Goal: Task Accomplishment & Management: Manage account settings

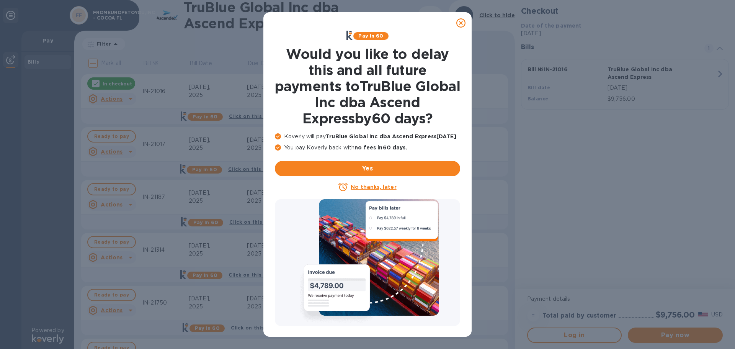
click at [460, 24] on icon at bounding box center [460, 22] width 9 height 9
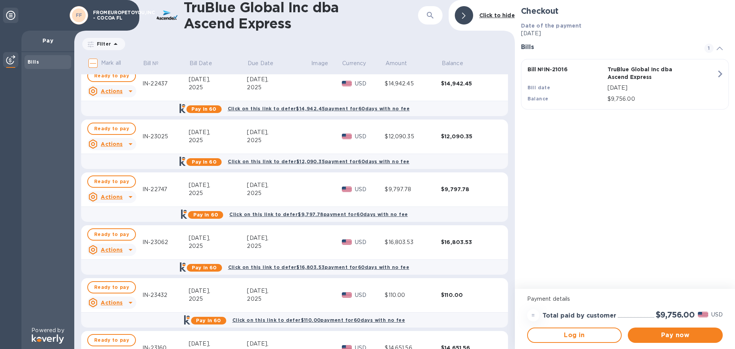
scroll to position [578, 0]
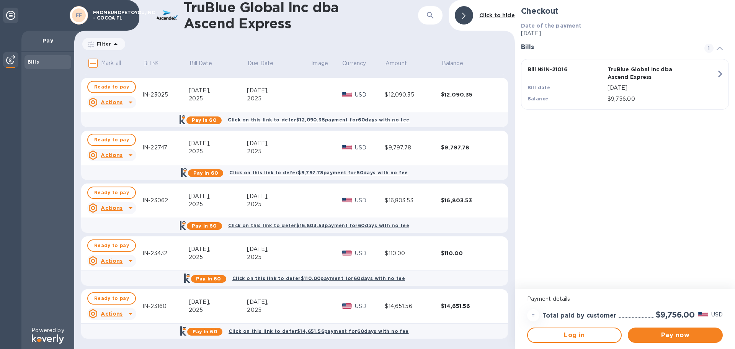
click at [112, 45] on icon at bounding box center [115, 43] width 9 height 9
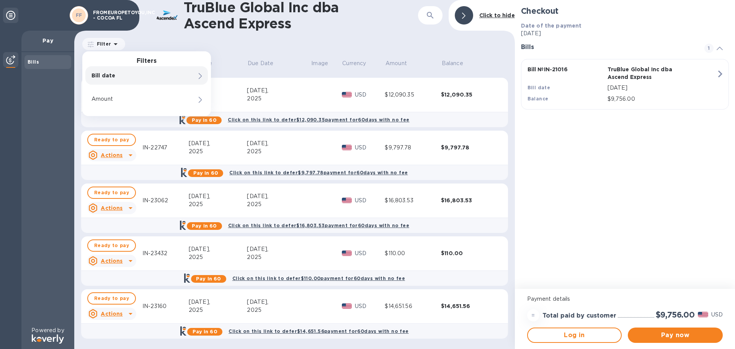
click at [113, 74] on p "Bill date" at bounding box center [133, 76] width 84 height 8
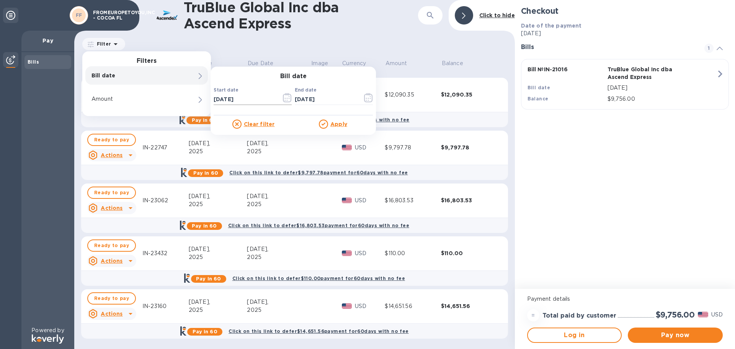
click at [231, 100] on input "[DATE]" at bounding box center [245, 98] width 62 height 11
drag, startPoint x: 253, startPoint y: 99, endPoint x: 191, endPoint y: 100, distance: 61.6
click at [250, 101] on input "[DATE]" at bounding box center [245, 98] width 62 height 11
type input "[DATE]"
click at [306, 97] on input "[DATE]" at bounding box center [326, 98] width 62 height 11
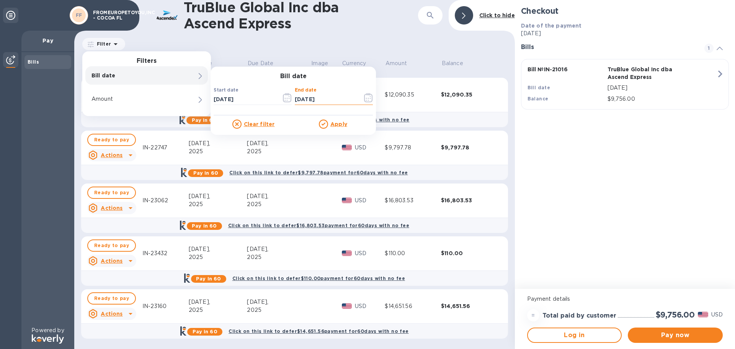
click at [336, 100] on input "[DATE]" at bounding box center [326, 98] width 62 height 11
type input "[DATE]"
click at [339, 123] on u "Apply" at bounding box center [338, 124] width 17 height 6
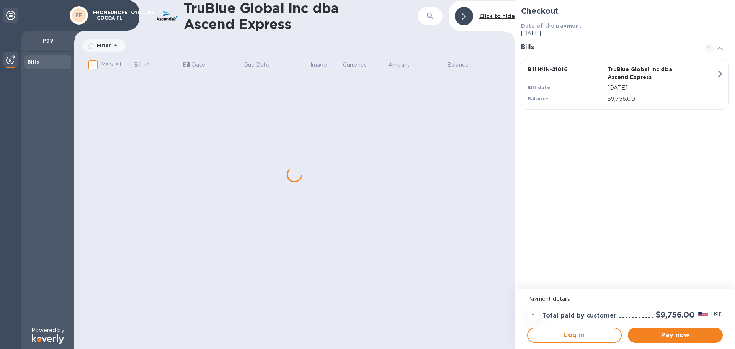
scroll to position [0, 0]
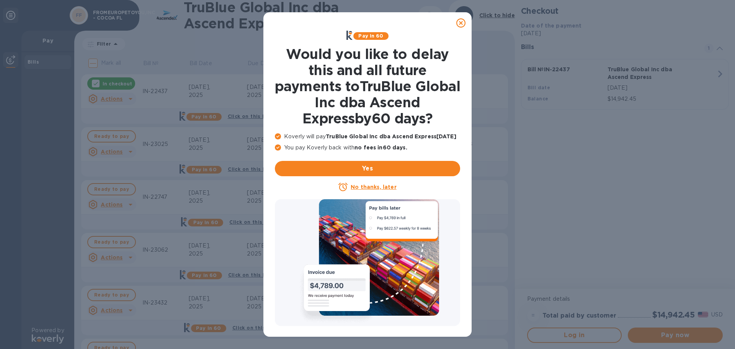
click at [463, 24] on icon at bounding box center [460, 22] width 9 height 9
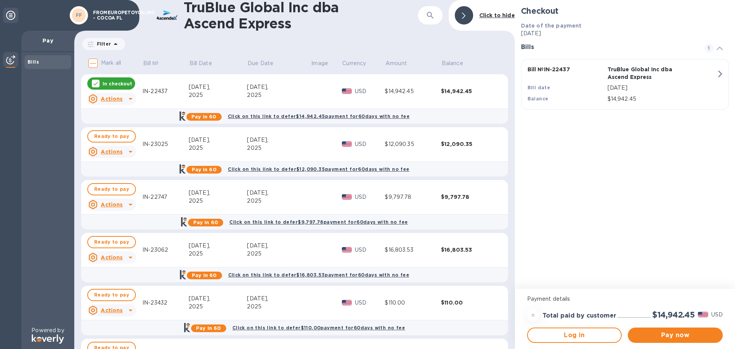
click at [461, 19] on div at bounding box center [464, 15] width 18 height 18
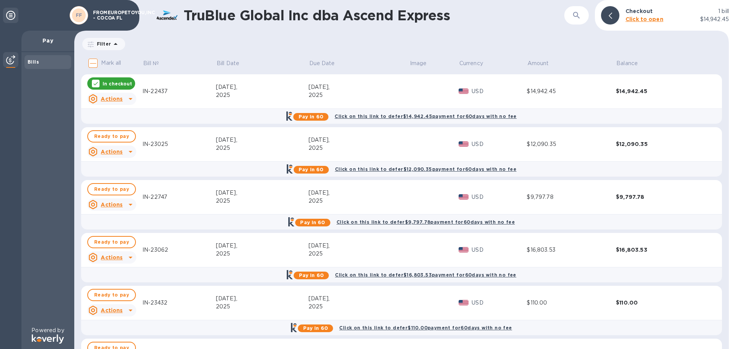
click at [95, 83] on icon at bounding box center [96, 83] width 6 height 6
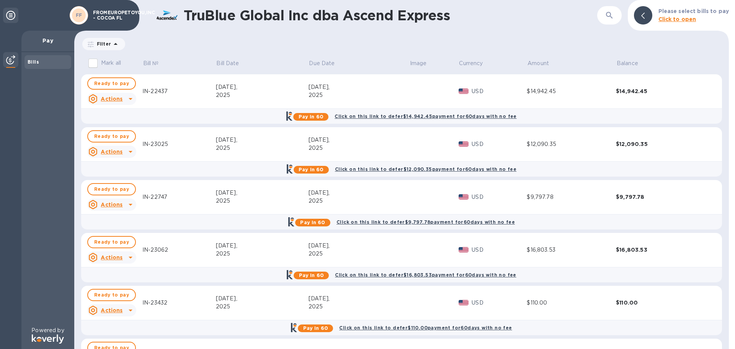
click at [111, 44] on icon at bounding box center [115, 43] width 9 height 9
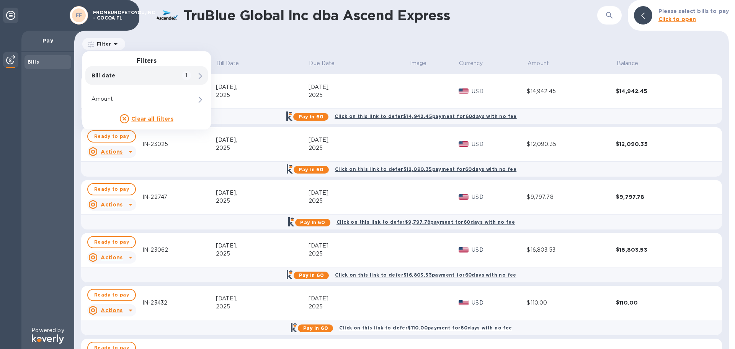
click at [379, 44] on div "Filter Filters Bill date 1 Amount Clear all filters Bill date : 06/16/2025 to 1…" at bounding box center [401, 44] width 641 height 15
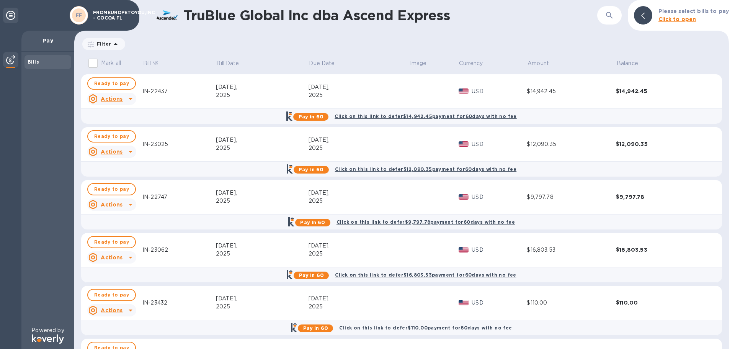
click at [641, 15] on div at bounding box center [643, 15] width 18 height 18
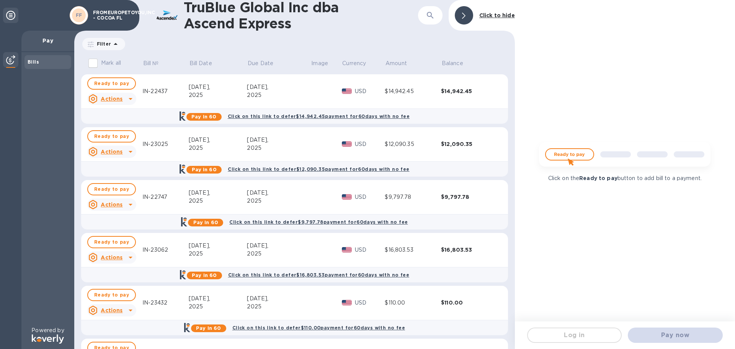
click at [465, 18] on icon at bounding box center [463, 16] width 3 height 6
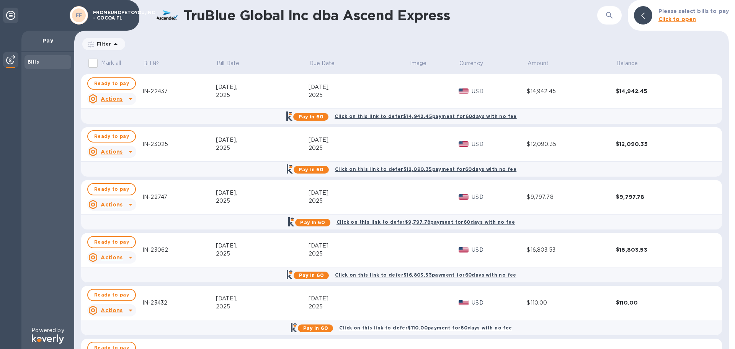
click at [107, 13] on p "FROMEUROPETOYOU,INC - COCOA FL" at bounding box center [112, 15] width 38 height 11
click at [642, 18] on div at bounding box center [643, 15] width 18 height 18
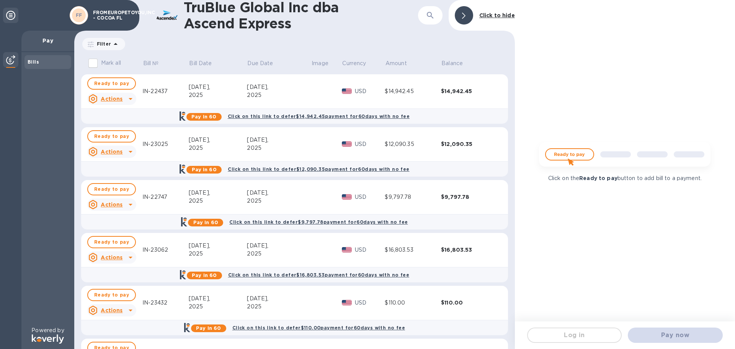
click at [462, 19] on div at bounding box center [464, 15] width 18 height 18
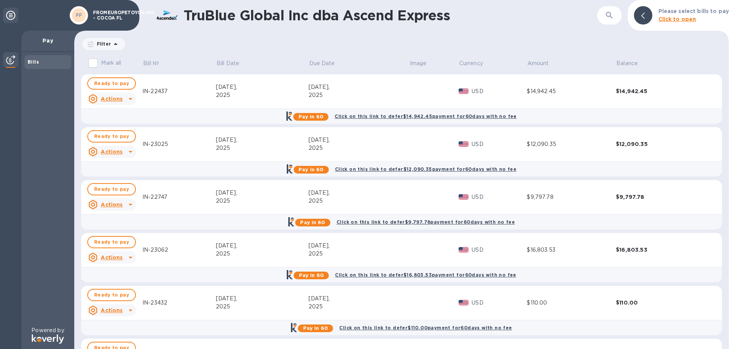
scroll to position [49, 0]
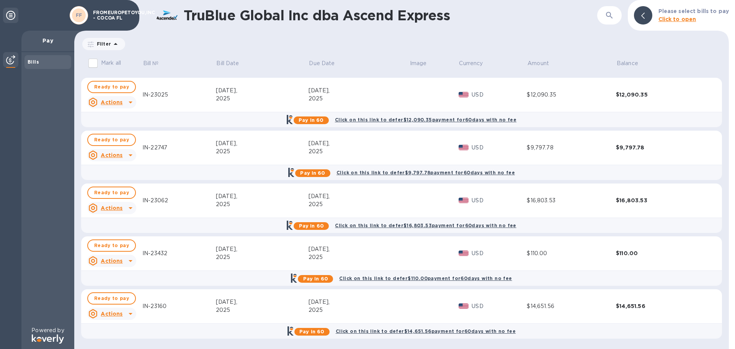
click at [12, 15] on icon at bounding box center [10, 15] width 9 height 9
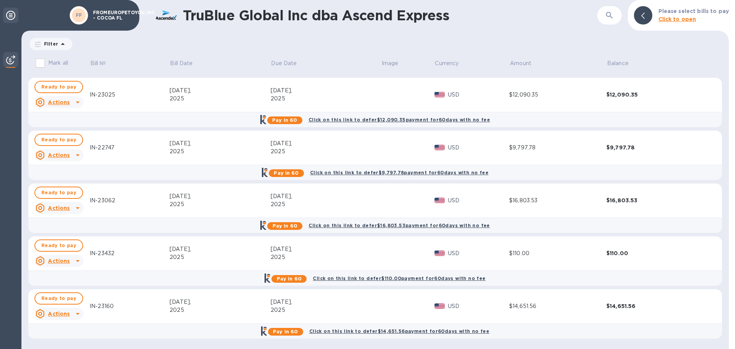
click at [12, 15] on icon at bounding box center [10, 15] width 9 height 9
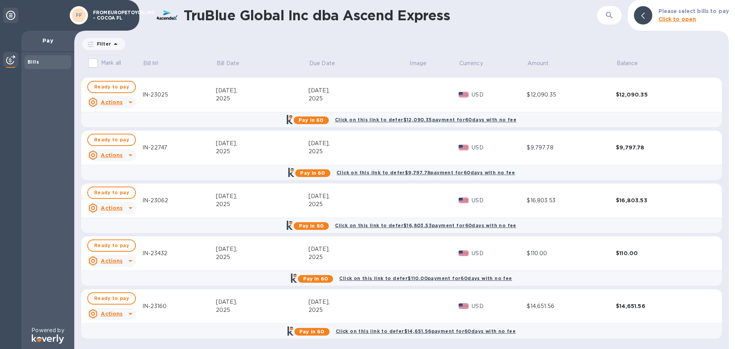
click at [639, 16] on div at bounding box center [643, 15] width 18 height 18
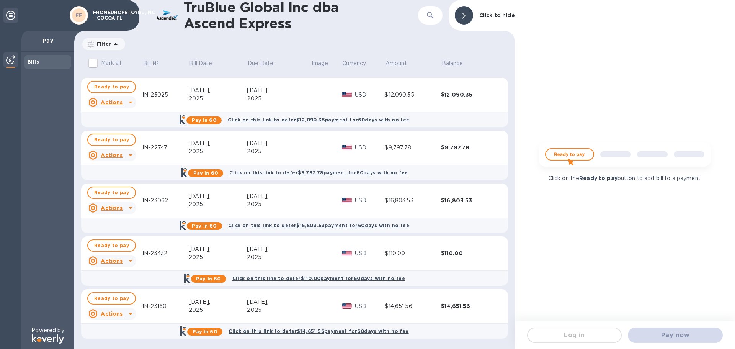
click at [80, 16] on b "FF" at bounding box center [79, 15] width 7 height 6
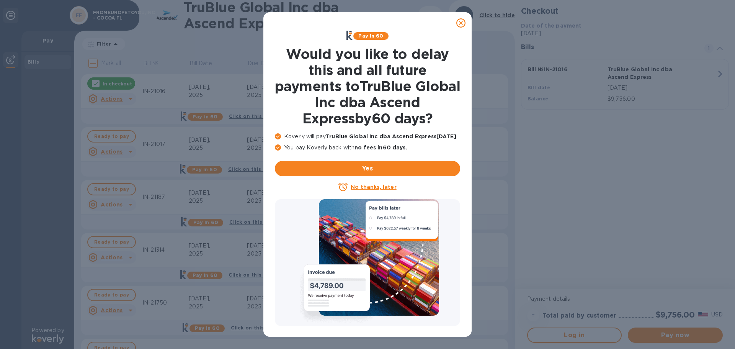
click at [457, 22] on icon at bounding box center [460, 22] width 9 height 9
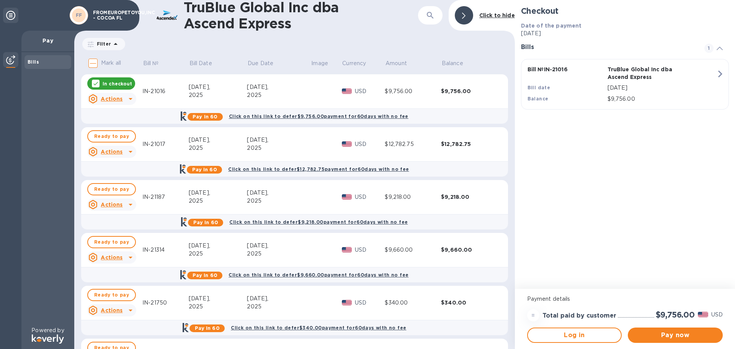
click at [116, 44] on icon at bounding box center [115, 43] width 9 height 9
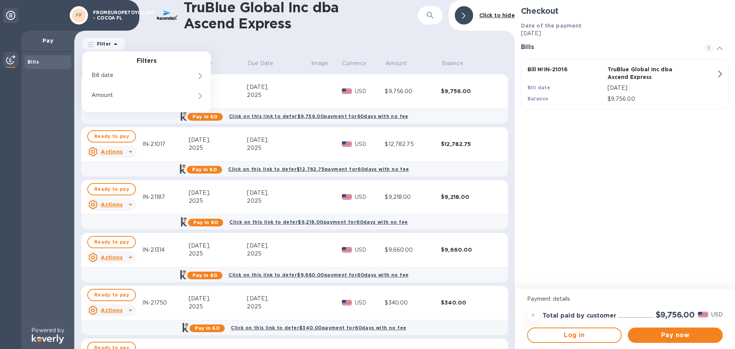
click at [116, 44] on icon at bounding box center [115, 43] width 9 height 9
click at [168, 79] on p "Bill date" at bounding box center [133, 76] width 84 height 8
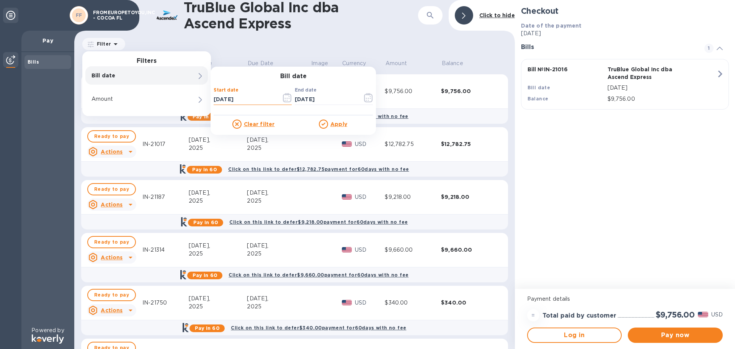
click at [227, 97] on input "[DATE]" at bounding box center [245, 98] width 62 height 11
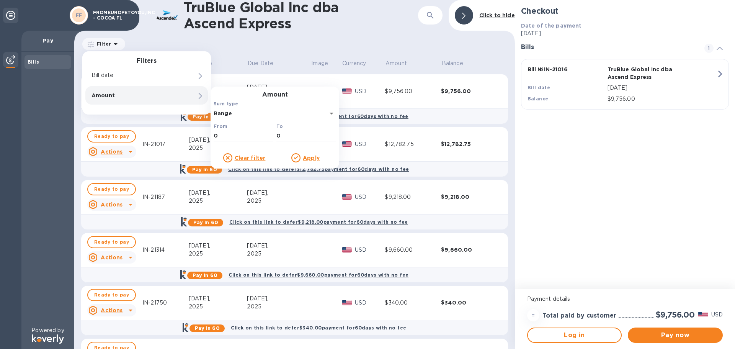
drag, startPoint x: 230, startPoint y: 99, endPoint x: 152, endPoint y: 103, distance: 77.4
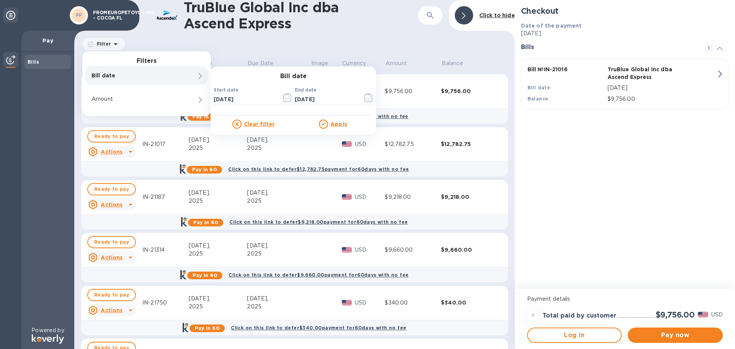
drag, startPoint x: 159, startPoint y: 82, endPoint x: 170, endPoint y: 85, distance: 11.0
click at [160, 82] on div "Bill date" at bounding box center [146, 75] width 123 height 18
click at [227, 96] on input "[DATE]" at bounding box center [245, 98] width 62 height 11
type input "[DATE]"
click at [301, 98] on input "[DATE]" at bounding box center [326, 98] width 62 height 11
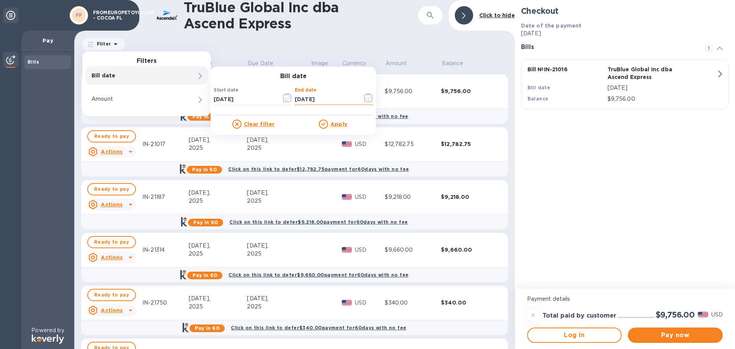
type input "[DATE]"
click at [338, 123] on u "Apply" at bounding box center [338, 124] width 17 height 6
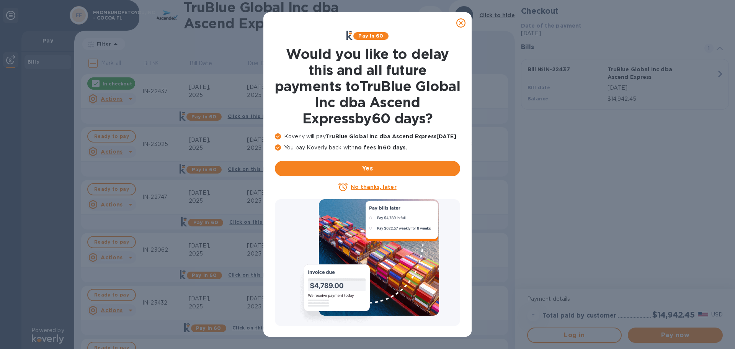
click at [461, 22] on icon at bounding box center [460, 22] width 9 height 9
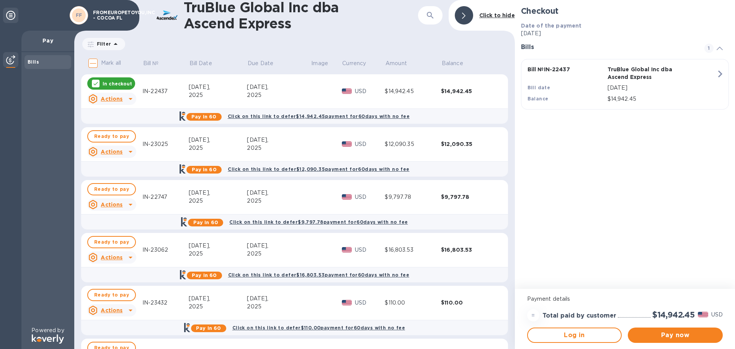
click at [94, 83] on icon at bounding box center [96, 83] width 6 height 6
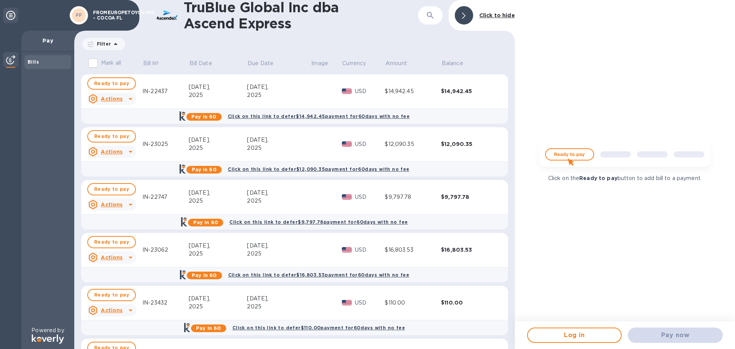
scroll to position [49, 0]
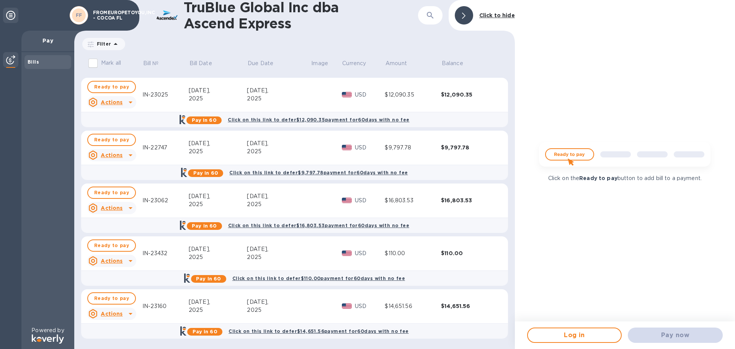
drag, startPoint x: 46, startPoint y: 284, endPoint x: 82, endPoint y: 261, distance: 41.8
click at [46, 284] on div "Bills" at bounding box center [47, 189] width 53 height 274
